Goal: Transaction & Acquisition: Download file/media

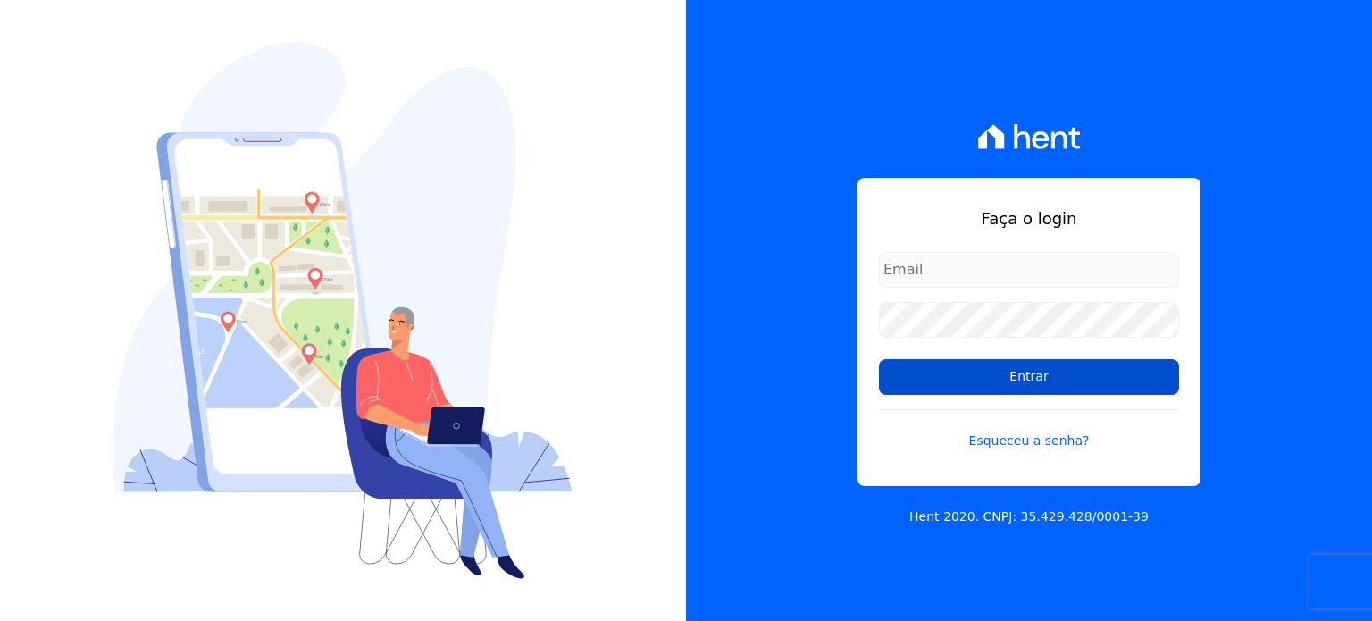
type input "[EMAIL_ADDRESS][PERSON_NAME][DOMAIN_NAME]"
click at [949, 364] on input "Entrar" at bounding box center [1029, 377] width 300 height 36
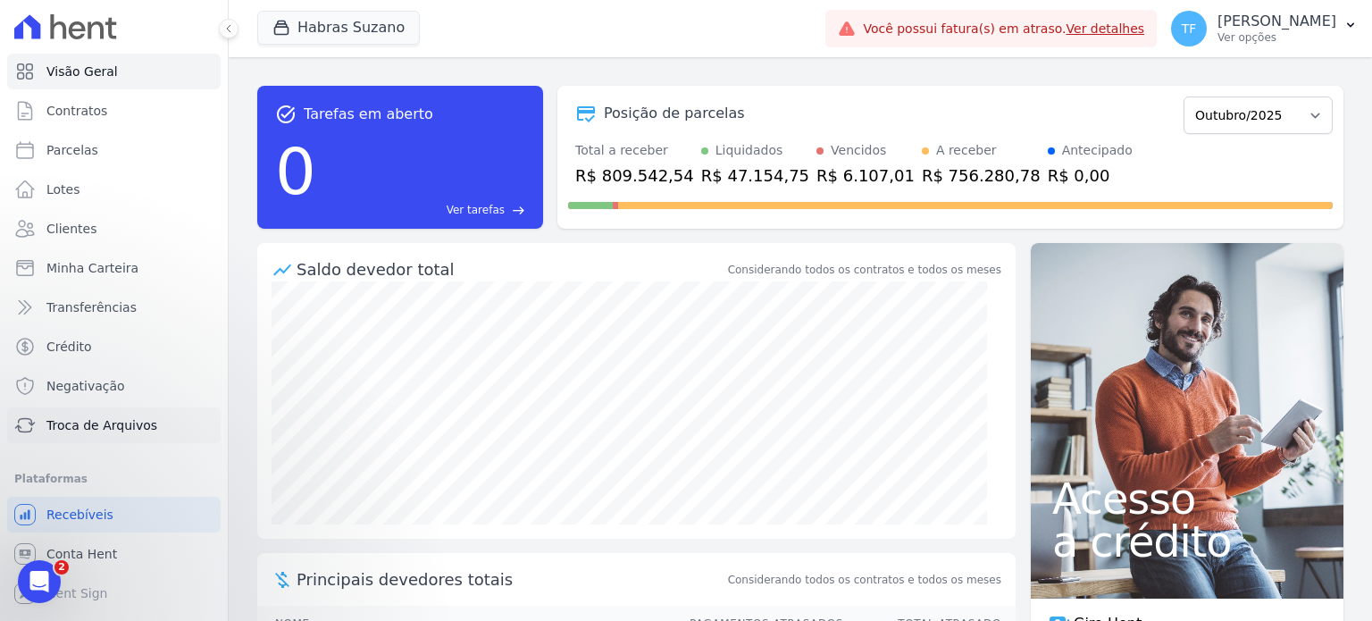
click at [93, 421] on span "Troca de Arquivos" at bounding box center [101, 425] width 111 height 18
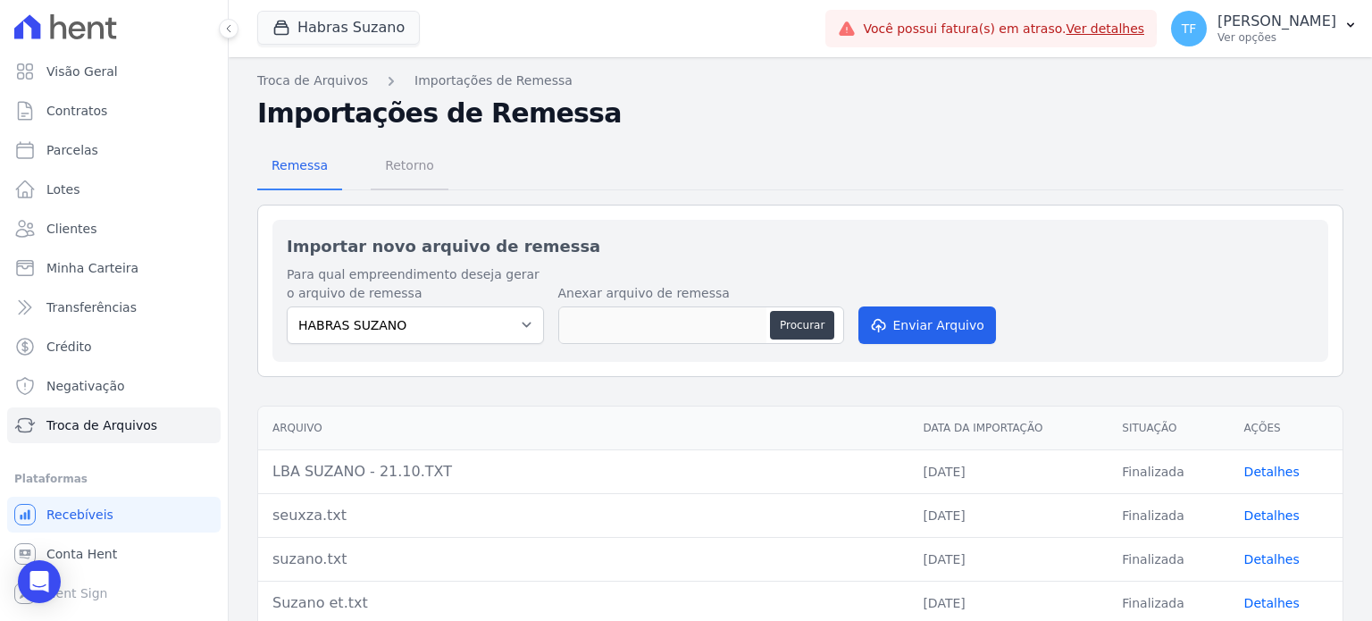
click at [408, 171] on span "Retorno" at bounding box center [409, 165] width 71 height 36
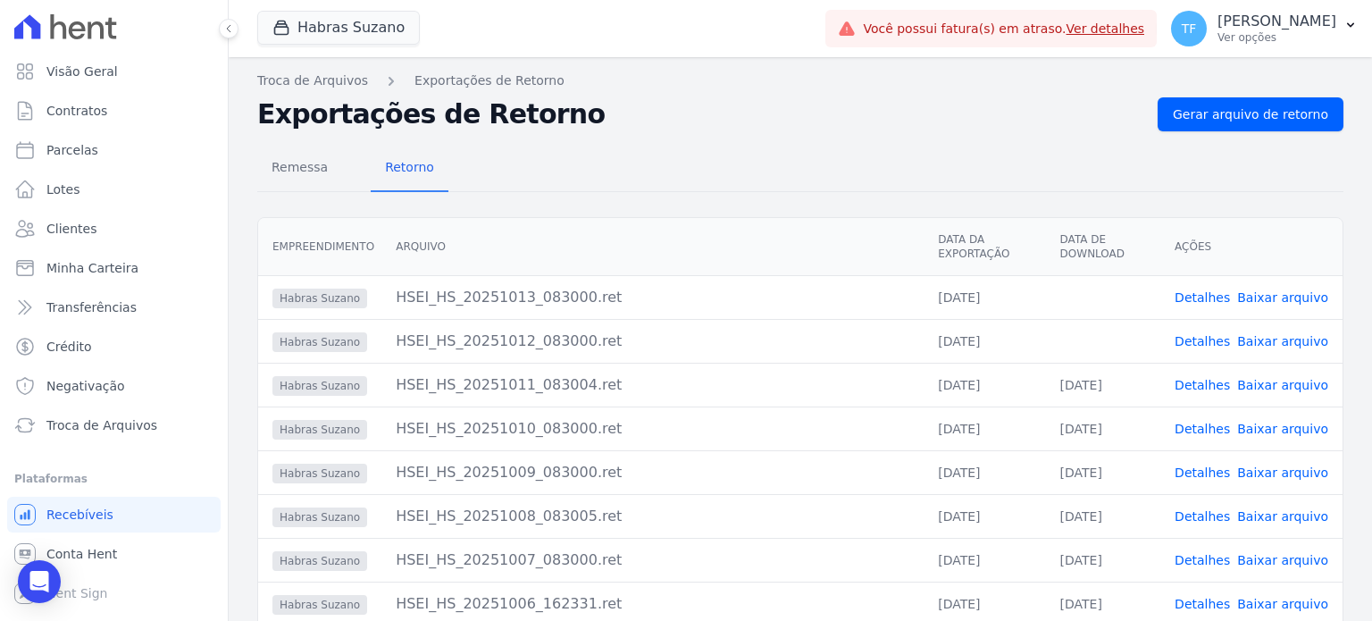
click at [1201, 386] on link "Detalhes" at bounding box center [1202, 385] width 55 height 14
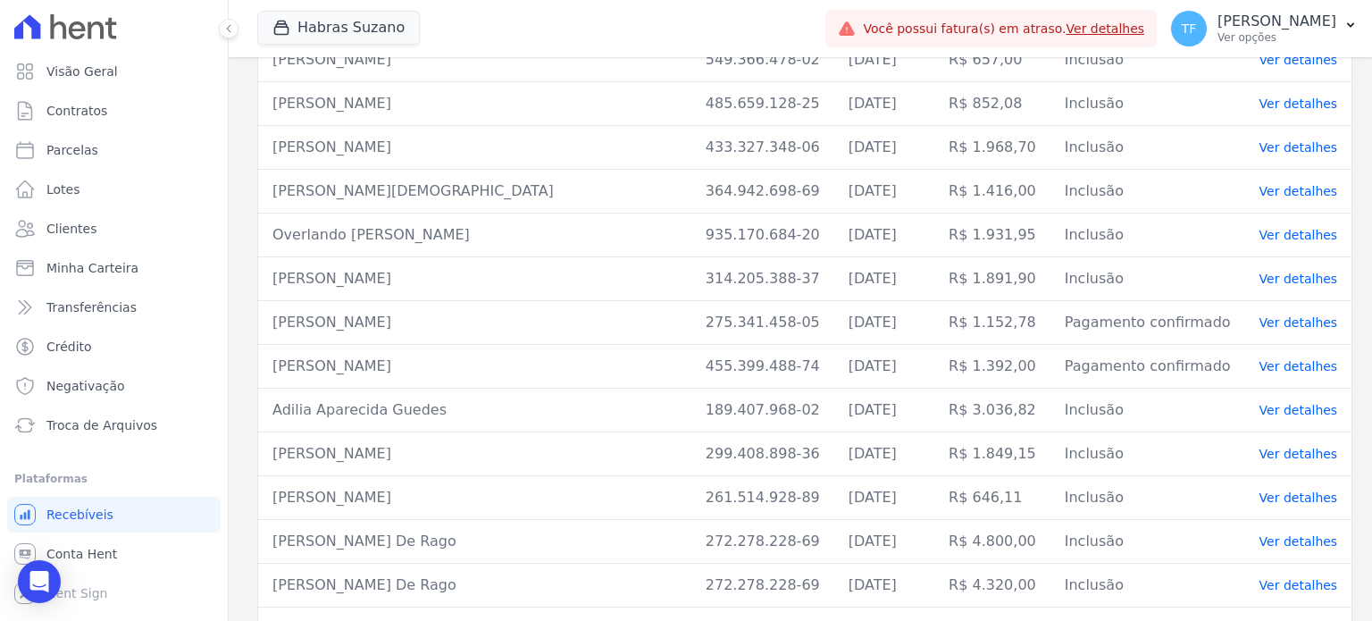
scroll to position [250, 0]
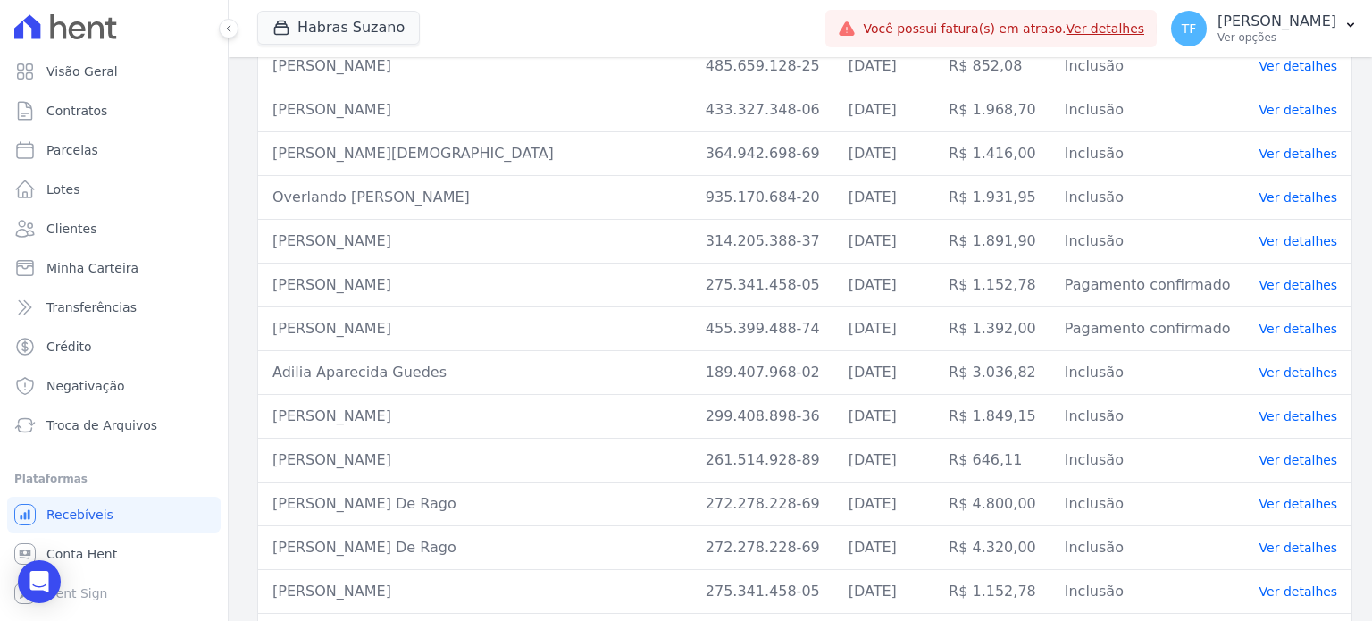
drag, startPoint x: 335, startPoint y: 262, endPoint x: 261, endPoint y: 265, distance: 74.2
click at [261, 265] on td "Alexandre Martins" at bounding box center [474, 286] width 433 height 44
copy td "Alexandre Martins"
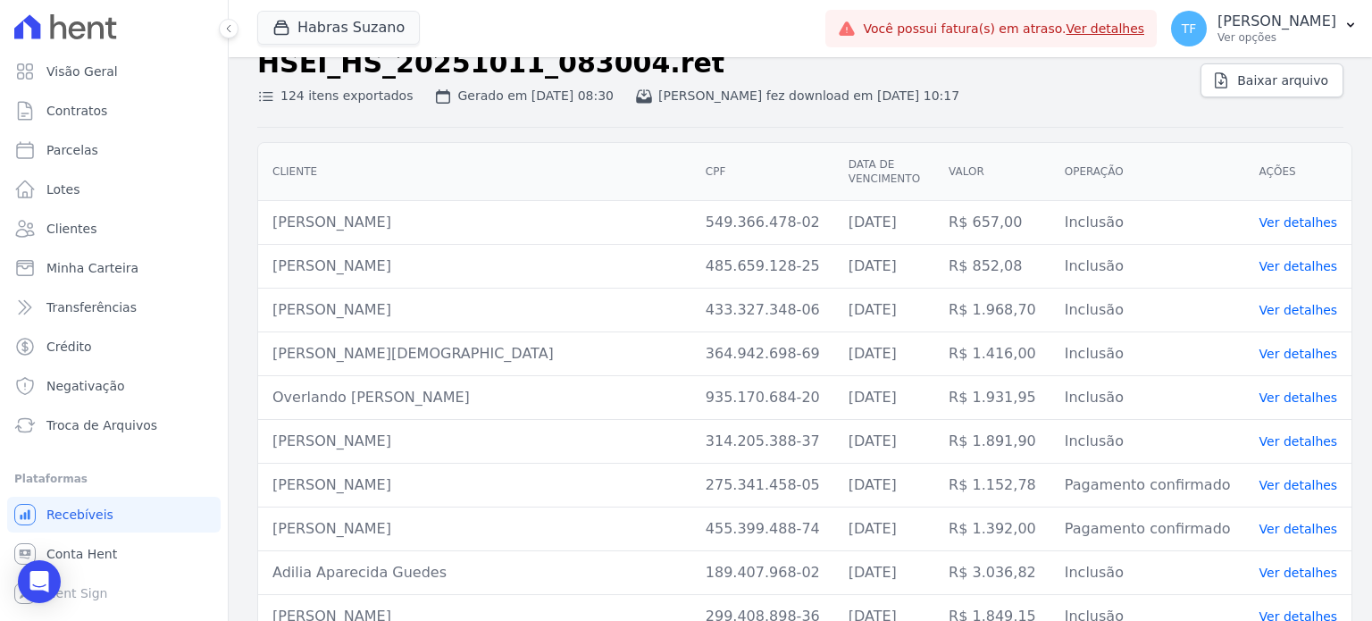
scroll to position [0, 0]
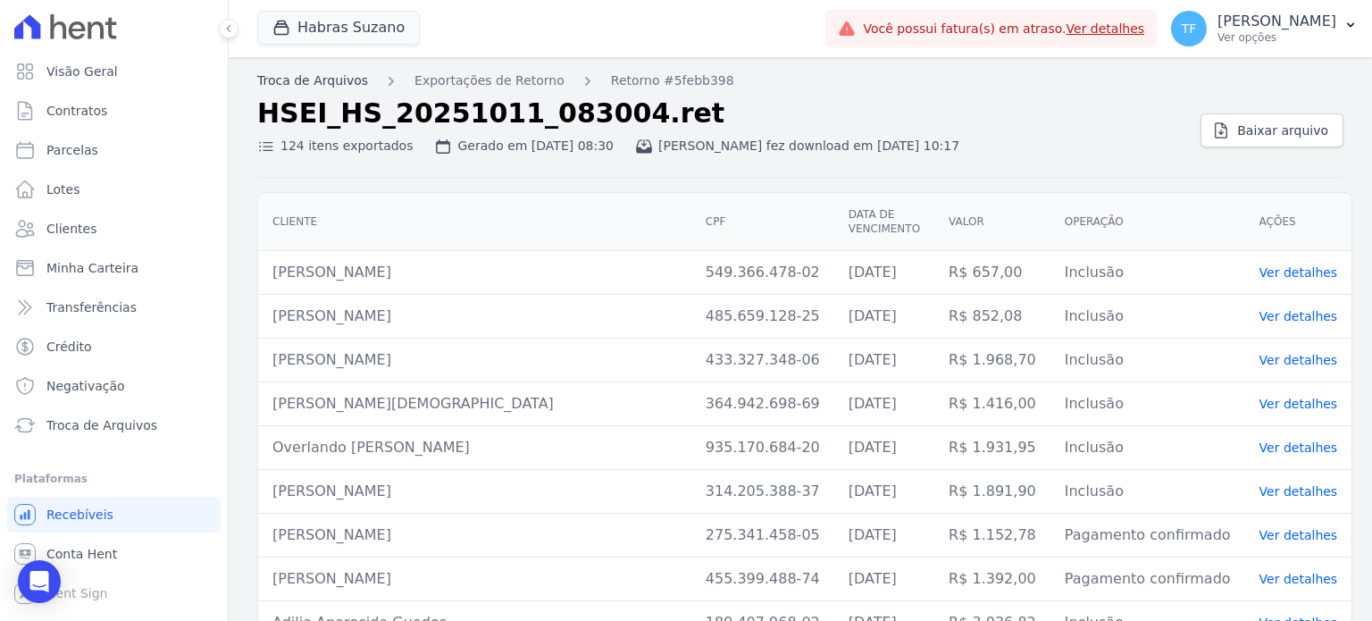
click at [324, 81] on link "Troca de Arquivos" at bounding box center [312, 80] width 111 height 19
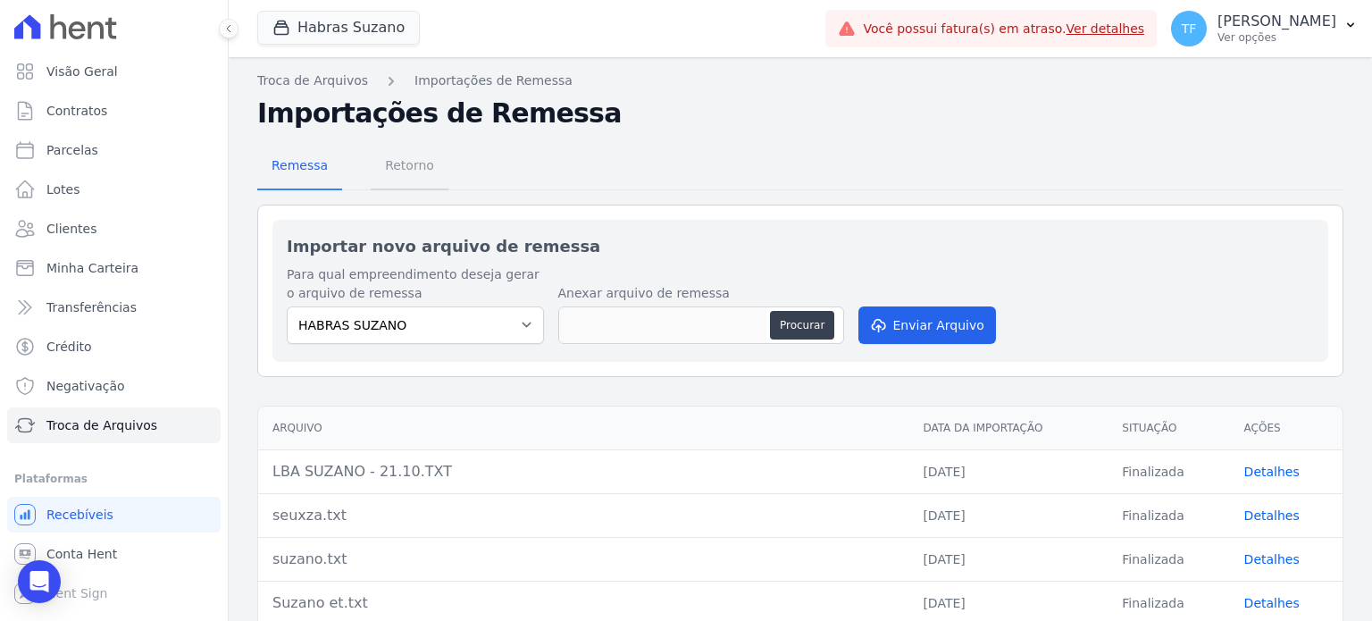
click at [417, 180] on span "Retorno" at bounding box center [409, 165] width 71 height 36
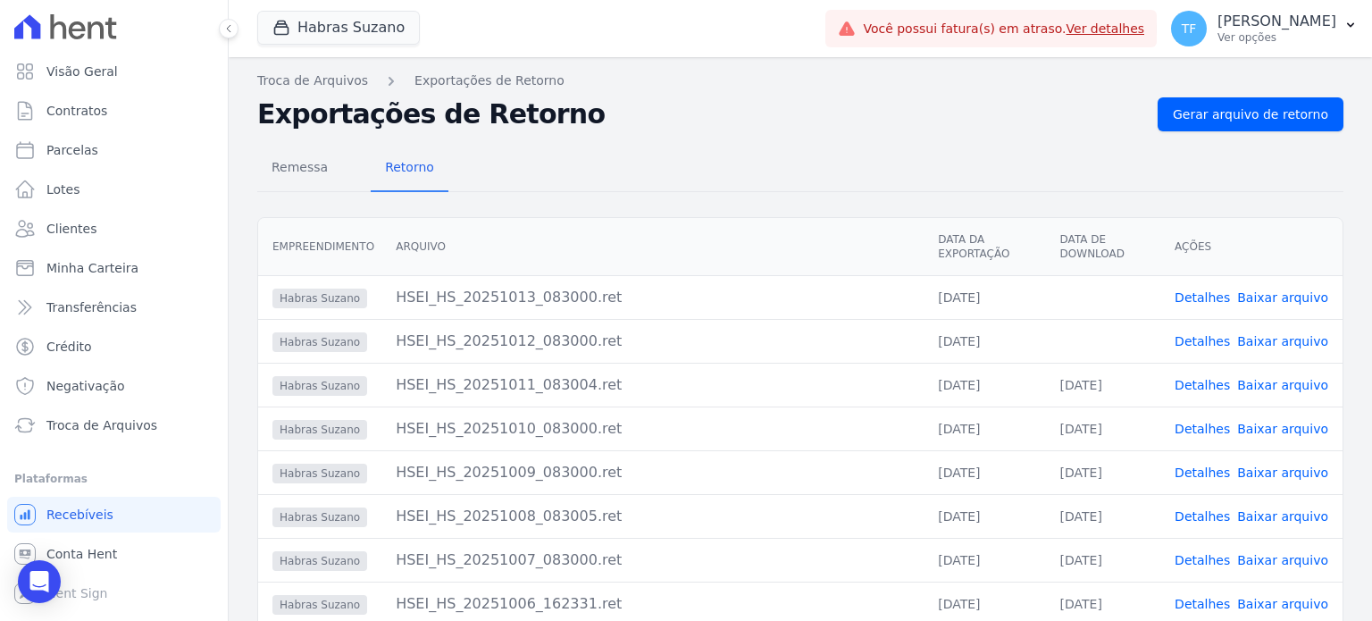
click at [1251, 341] on link "Baixar arquivo" at bounding box center [1282, 341] width 91 height 14
click at [1251, 298] on link "Baixar arquivo" at bounding box center [1282, 297] width 91 height 14
click at [308, 87] on link "Troca de Arquivos" at bounding box center [312, 80] width 111 height 19
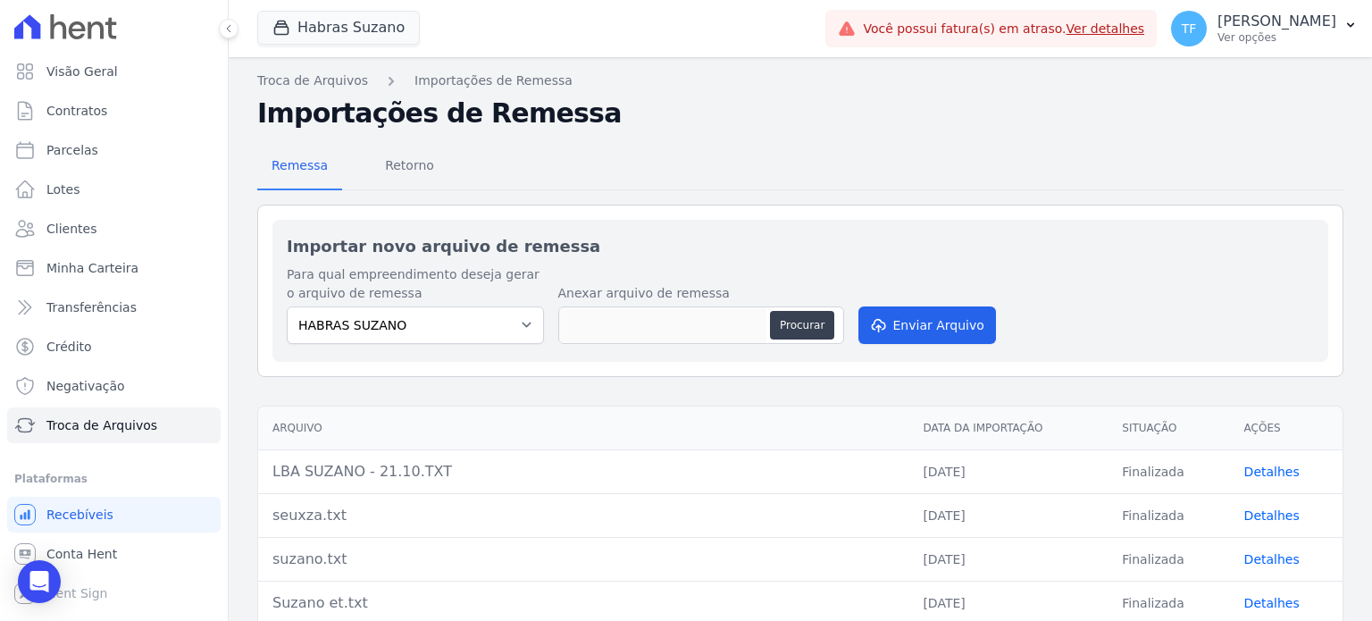
click at [437, 81] on link "Importações de Remessa" at bounding box center [494, 80] width 158 height 19
click at [518, 81] on link "Importações de Remessa" at bounding box center [494, 80] width 158 height 19
click at [406, 162] on span "Retorno" at bounding box center [409, 165] width 71 height 36
